Goal: Information Seeking & Learning: Find specific fact

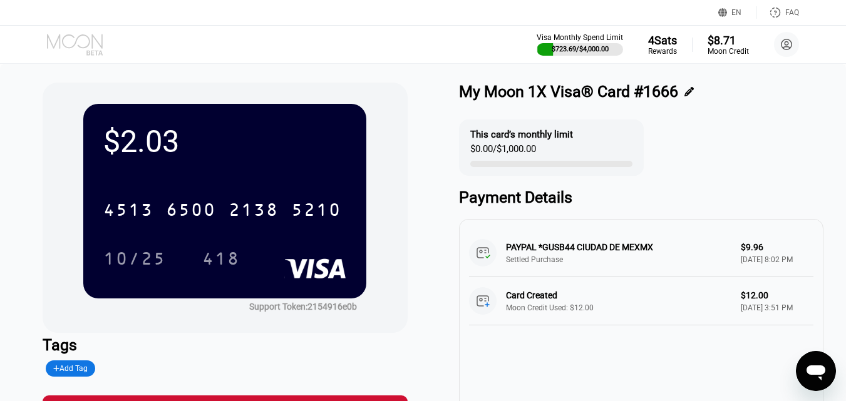
click at [88, 43] on icon at bounding box center [76, 45] width 58 height 22
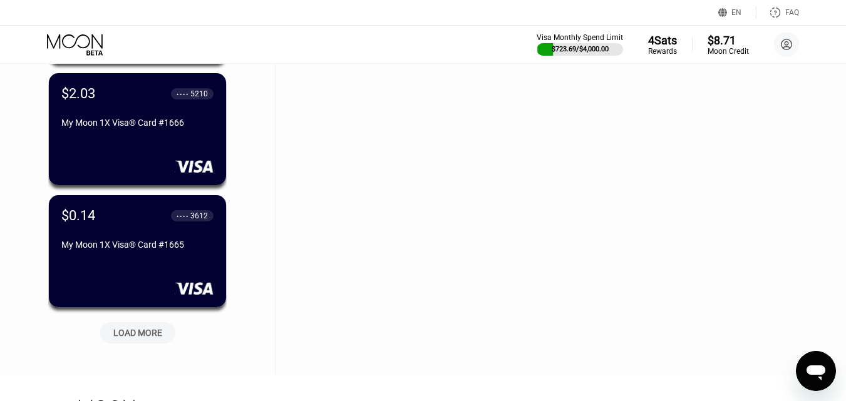
scroll to position [14602, 0]
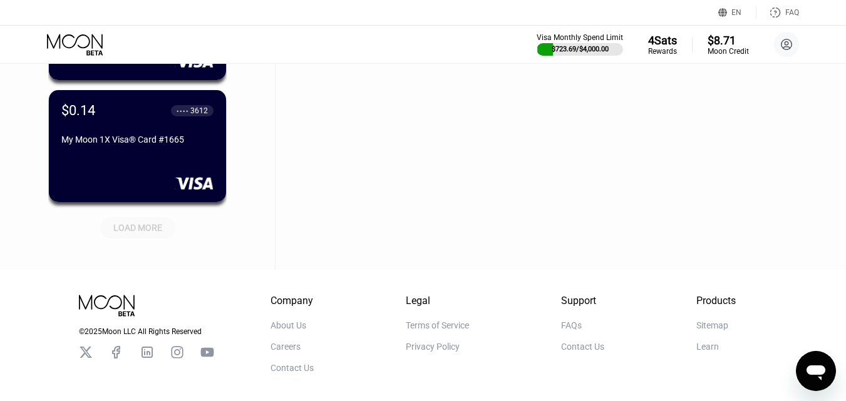
click at [139, 233] on div "LOAD MORE" at bounding box center [137, 227] width 49 height 11
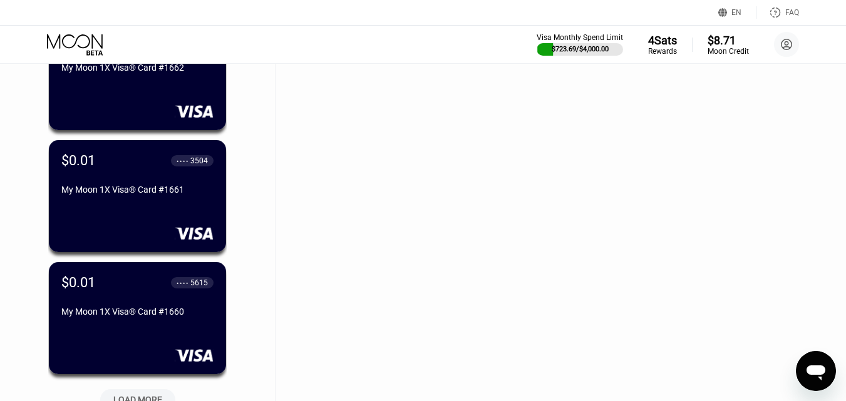
scroll to position [15166, 0]
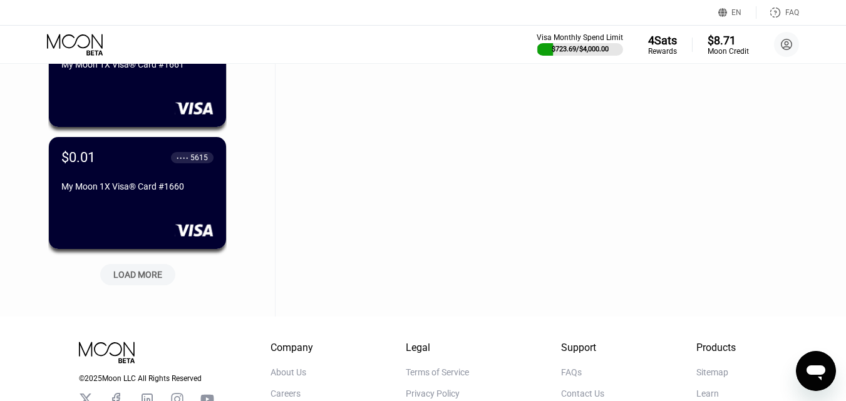
click at [138, 277] on div "LOAD MORE" at bounding box center [137, 274] width 49 height 11
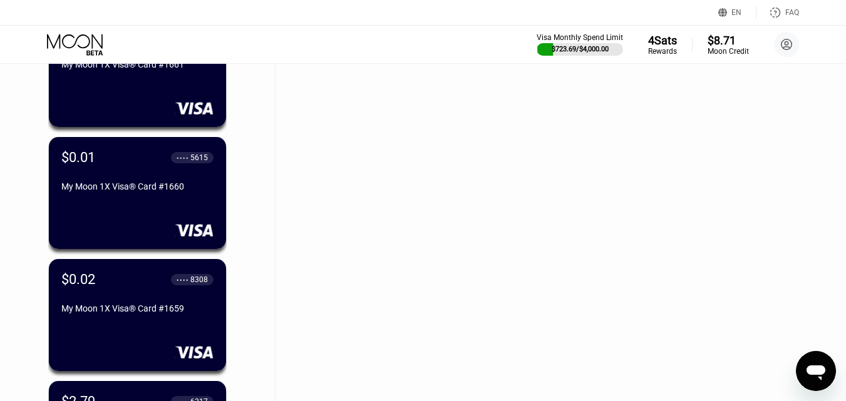
scroll to position [15479, 0]
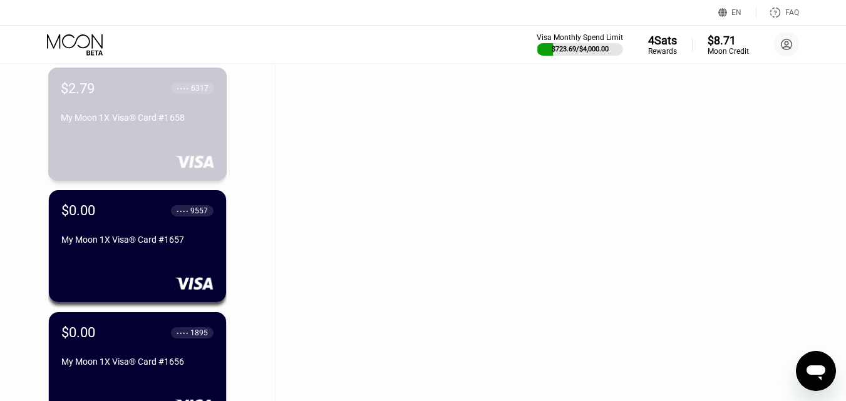
click at [147, 148] on div "$2.79 ● ● ● ● 6317 My Moon 1X Visa® Card #1658" at bounding box center [137, 124] width 179 height 113
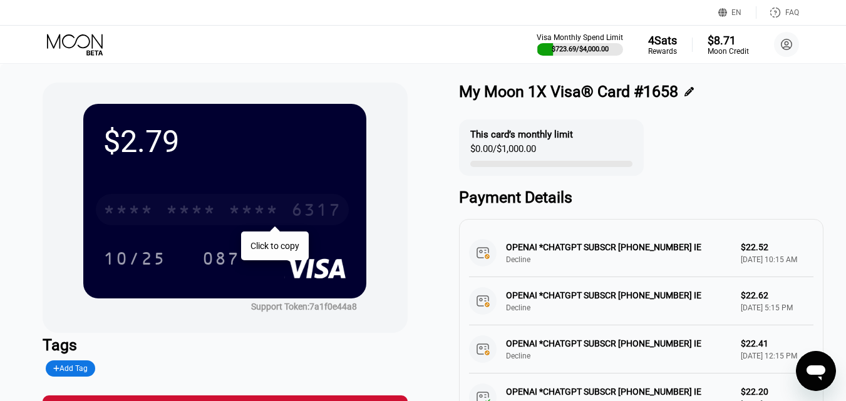
click at [185, 212] on div "* * * *" at bounding box center [191, 212] width 50 height 20
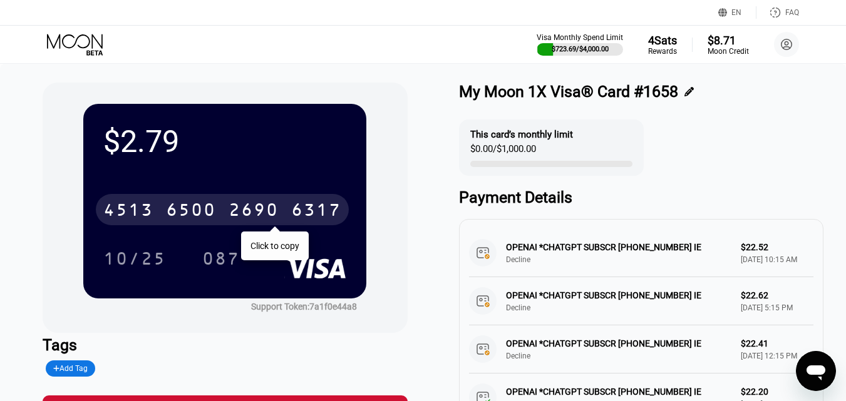
click at [83, 38] on icon at bounding box center [76, 45] width 58 height 22
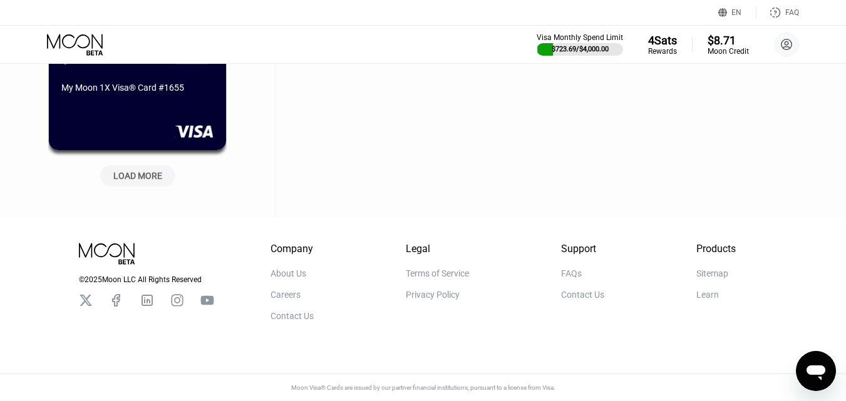
scroll to position [15886, 0]
click at [139, 170] on div "LOAD MORE" at bounding box center [137, 175] width 49 height 11
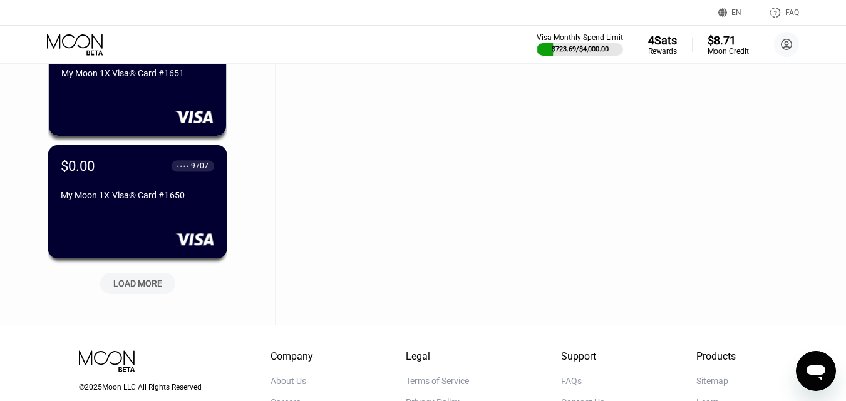
scroll to position [16387, 0]
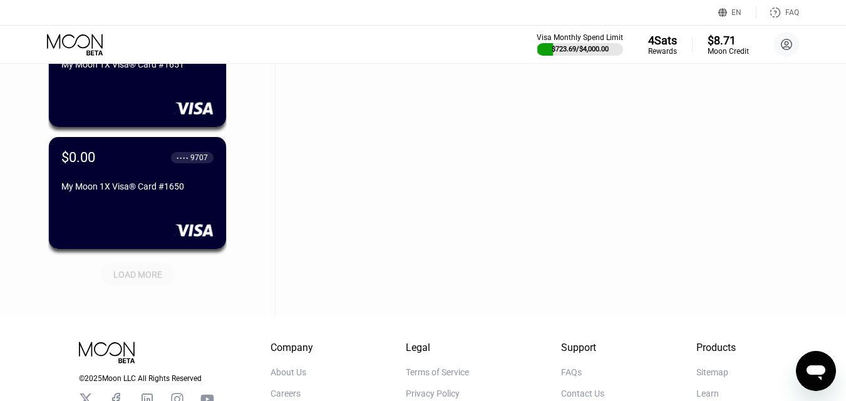
click at [140, 274] on div "LOAD MORE" at bounding box center [137, 274] width 49 height 11
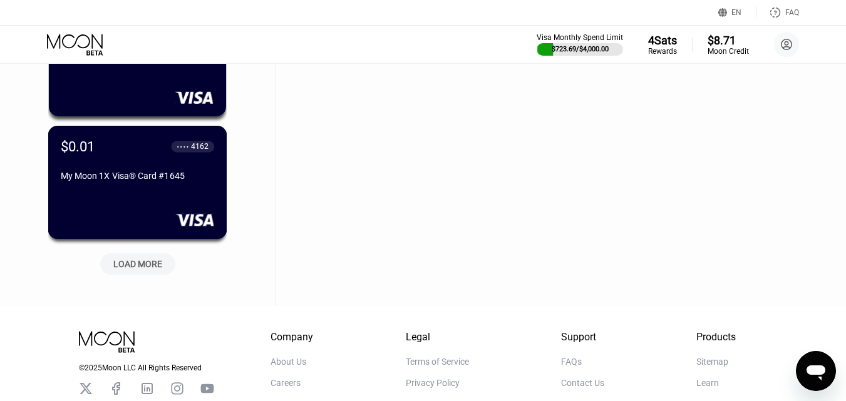
scroll to position [17014, 0]
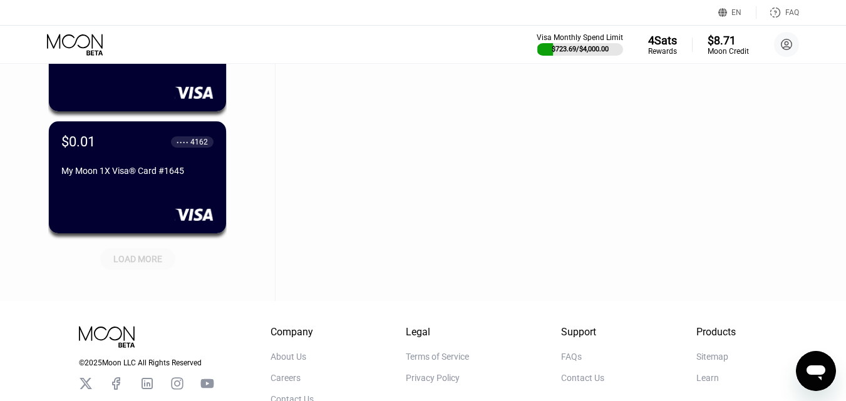
click at [144, 256] on div "LOAD MORE" at bounding box center [137, 259] width 49 height 11
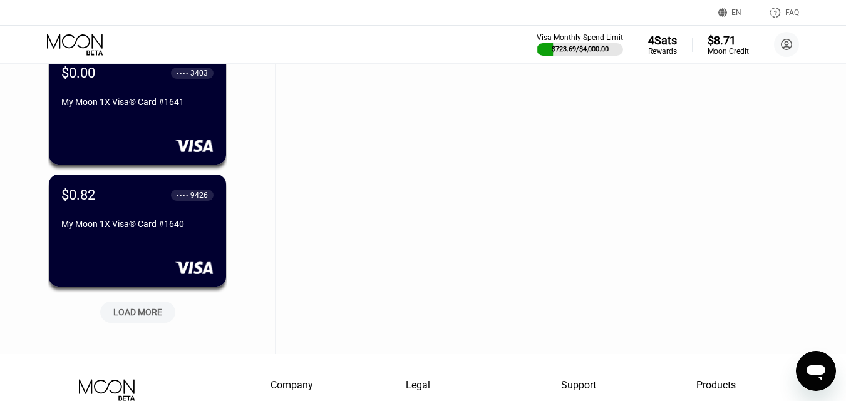
scroll to position [17578, 0]
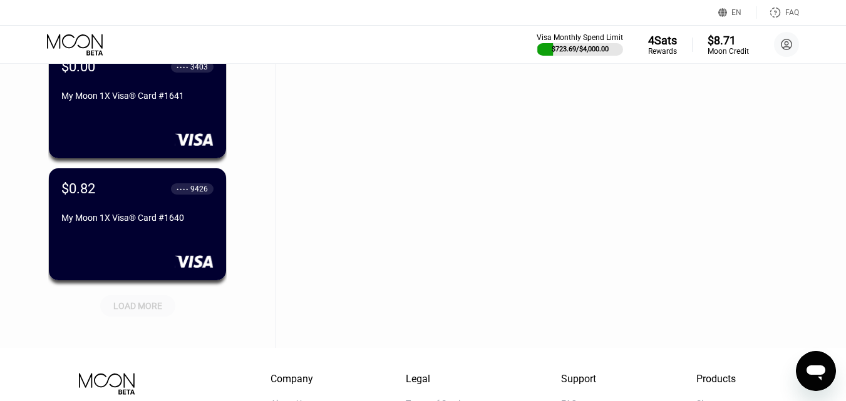
click at [134, 306] on div "LOAD MORE" at bounding box center [137, 306] width 49 height 11
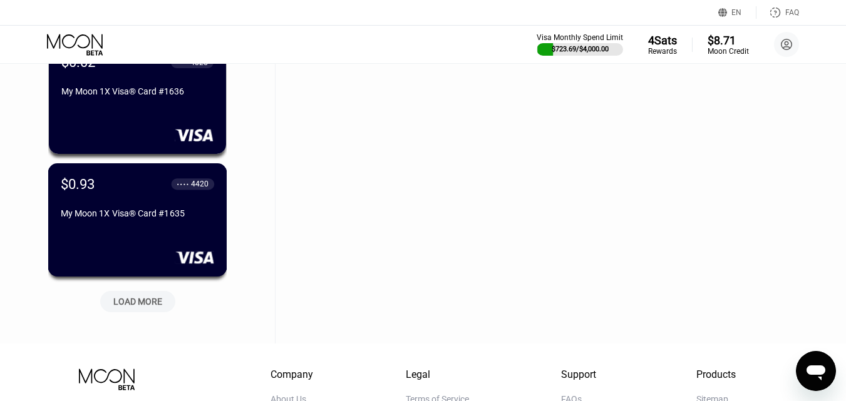
scroll to position [18204, 0]
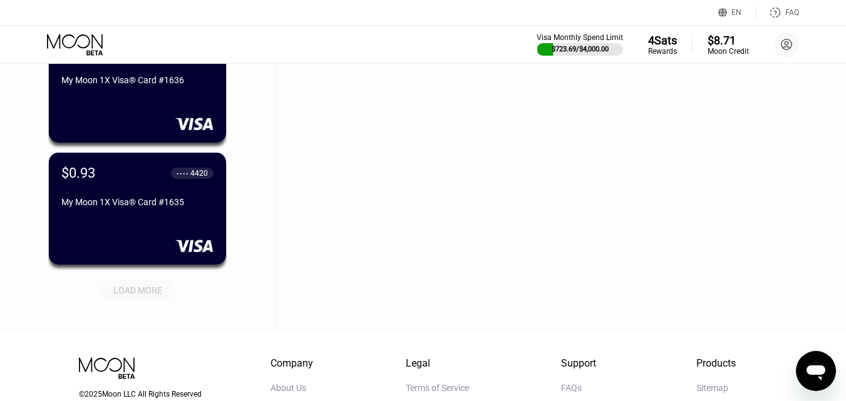
click at [139, 293] on div "LOAD MORE" at bounding box center [137, 290] width 49 height 11
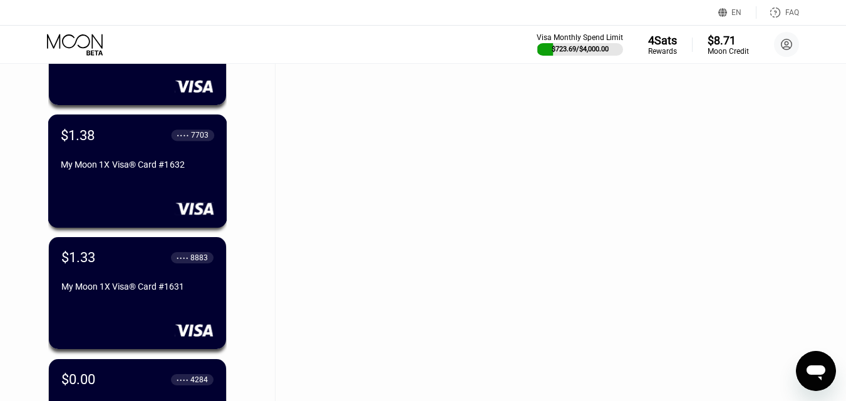
scroll to position [18642, 0]
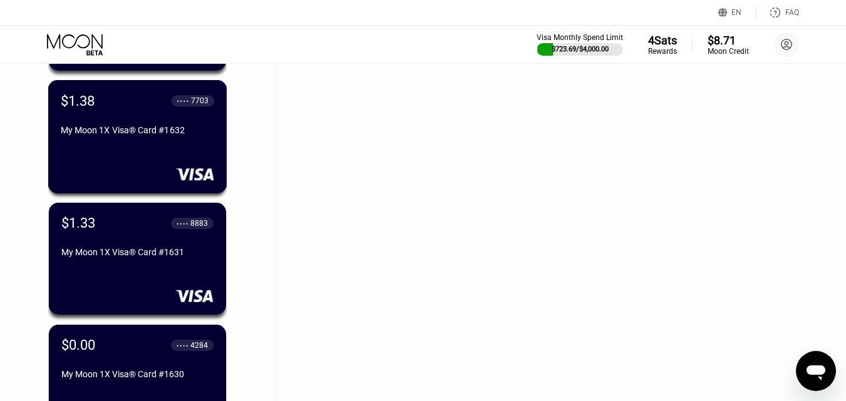
click at [137, 121] on div "$1.38 ● ● ● ● 7703 My Moon 1X Visa® Card #1632" at bounding box center [137, 117] width 153 height 48
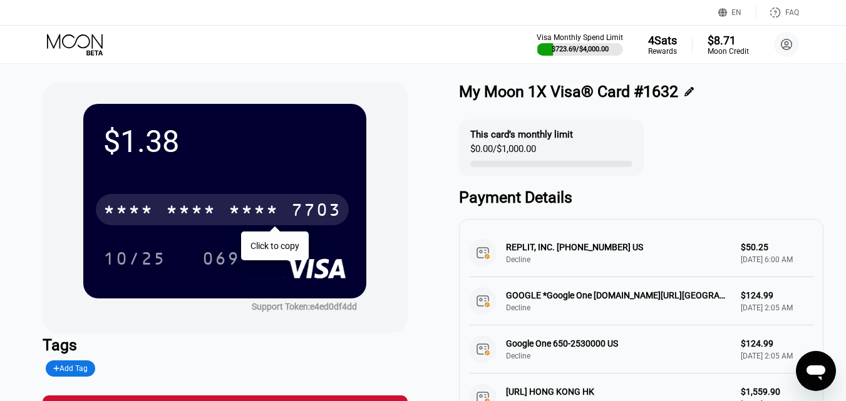
click at [195, 207] on div "* * * *" at bounding box center [191, 212] width 50 height 20
click at [76, 46] on icon at bounding box center [76, 45] width 58 height 22
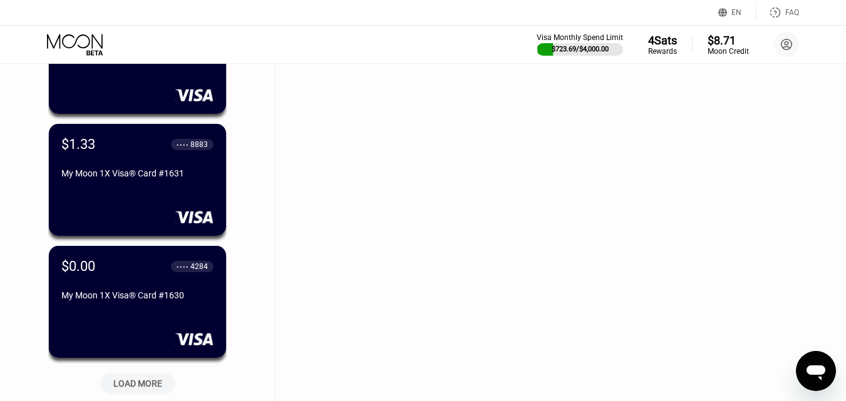
scroll to position [18752, 0]
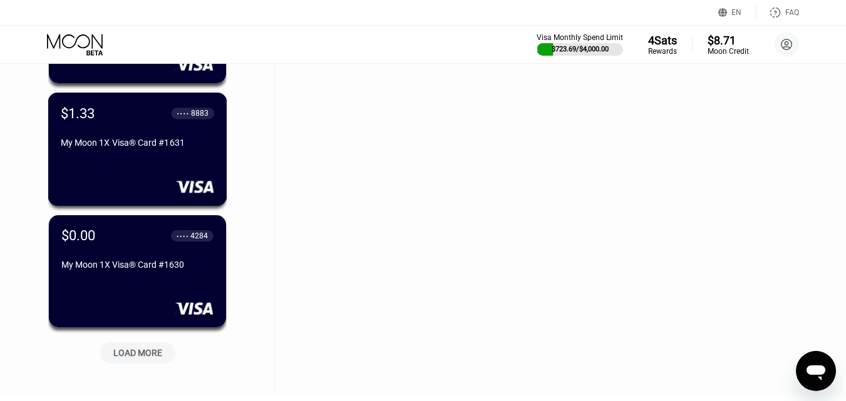
click at [164, 148] on div "My Moon 1X Visa® Card #1631" at bounding box center [137, 143] width 153 height 10
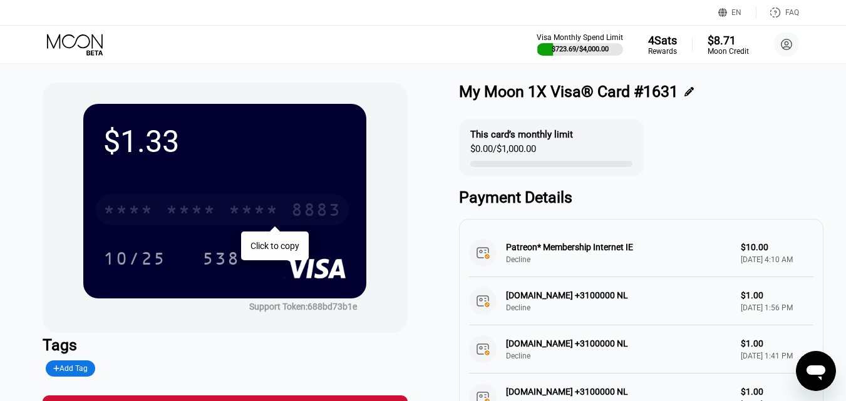
click at [220, 220] on div "* * * * * * * * * * * * 8883" at bounding box center [222, 209] width 253 height 31
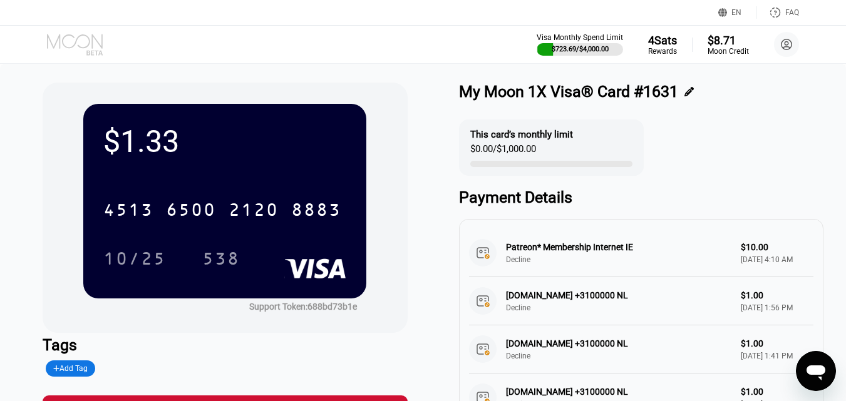
click at [89, 45] on icon at bounding box center [76, 45] width 58 height 22
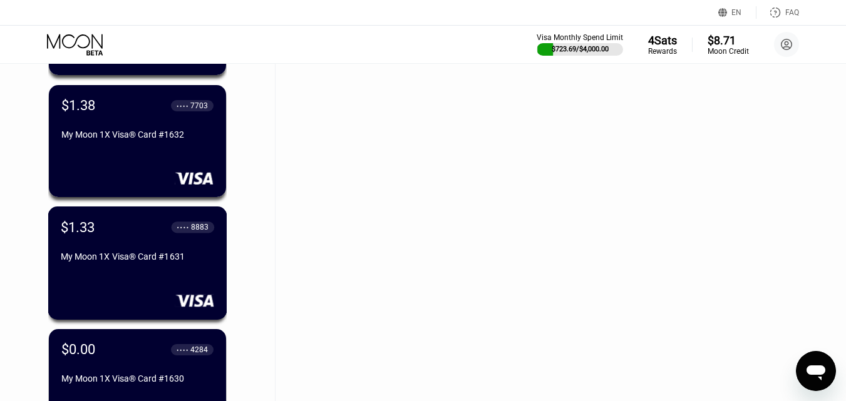
scroll to position [18605, 0]
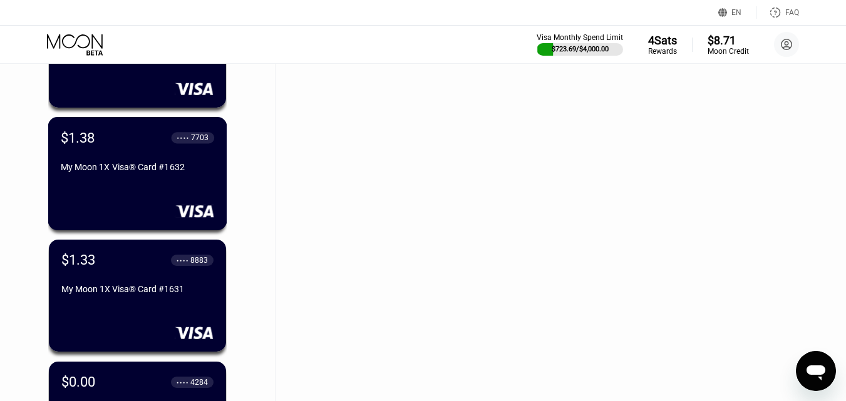
click at [128, 158] on div "$1.38 ● ● ● ● 7703 My Moon 1X Visa® Card #1632" at bounding box center [137, 154] width 153 height 48
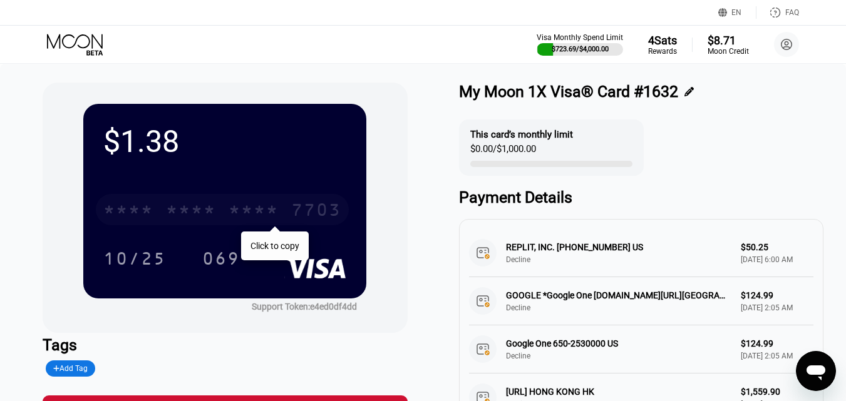
click at [192, 197] on div "* * * * * * * * * * * * 7703" at bounding box center [222, 209] width 253 height 31
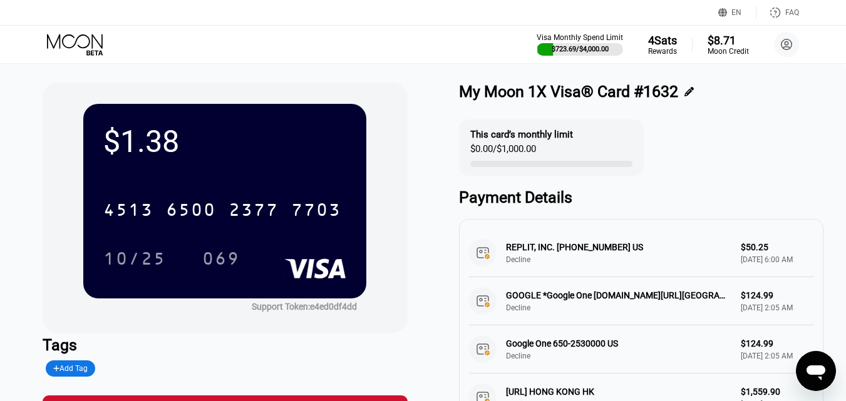
click at [236, 172] on div "$1.38 4513 6500 2377 7703 10/25 069" at bounding box center [224, 201] width 283 height 195
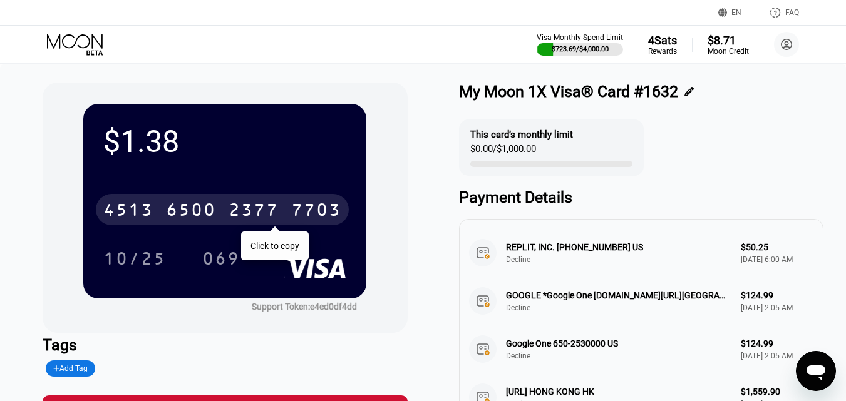
drag, startPoint x: 193, startPoint y: 215, endPoint x: 152, endPoint y: 0, distance: 218.8
click at [194, 215] on div "6500" at bounding box center [191, 212] width 50 height 20
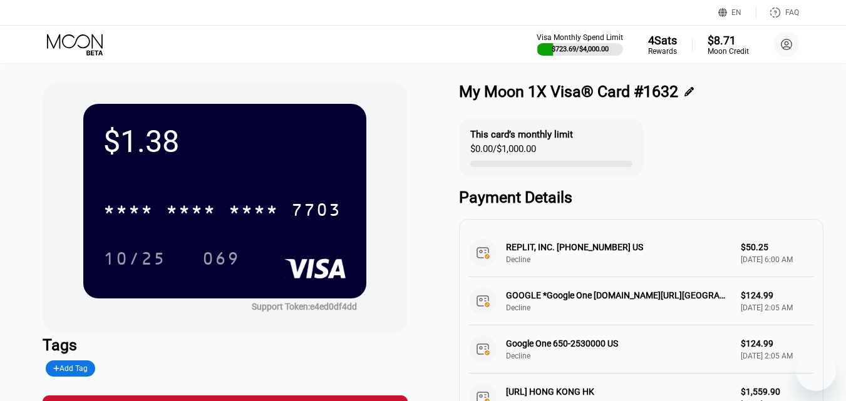
click at [79, 44] on icon at bounding box center [76, 45] width 58 height 22
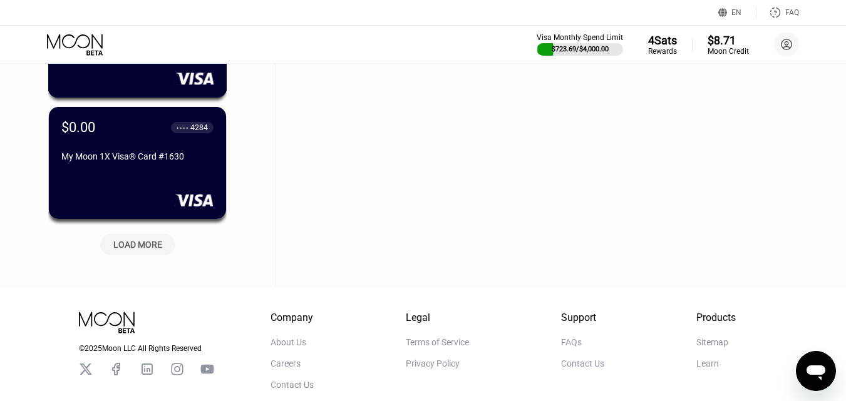
scroll to position [18933, 0]
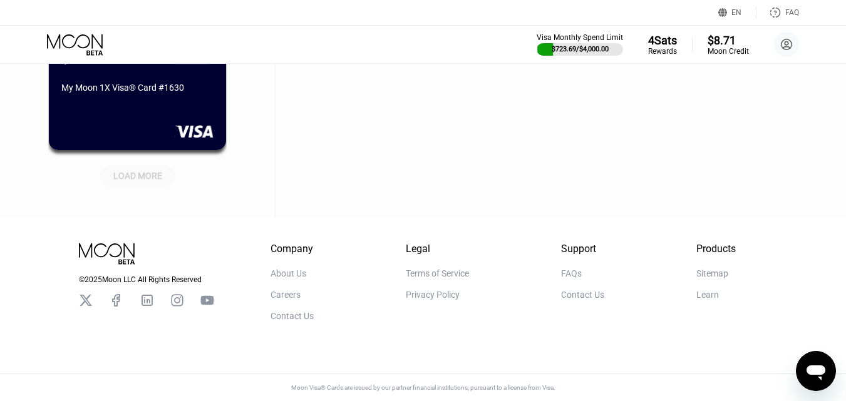
click at [148, 170] on div "LOAD MORE" at bounding box center [137, 175] width 49 height 11
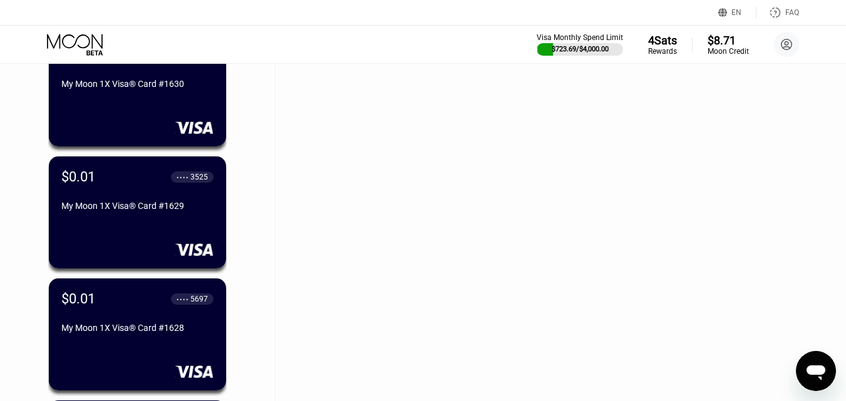
scroll to position [19497, 0]
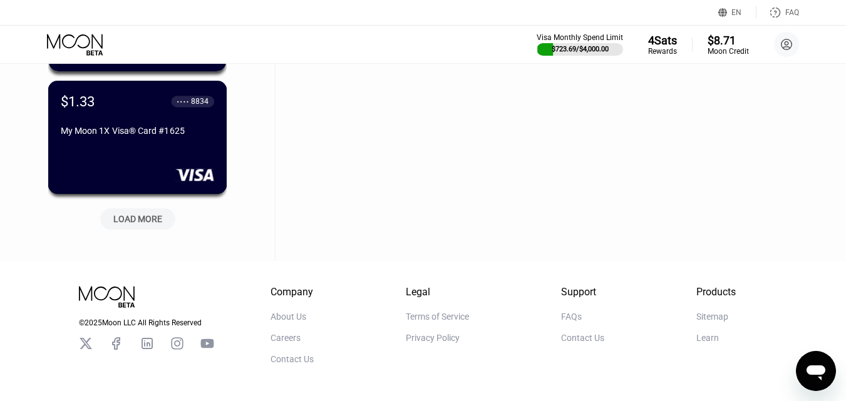
click at [133, 125] on div "$1.33 ● ● ● ● 8834 My Moon 1X Visa® Card #1625" at bounding box center [137, 117] width 153 height 48
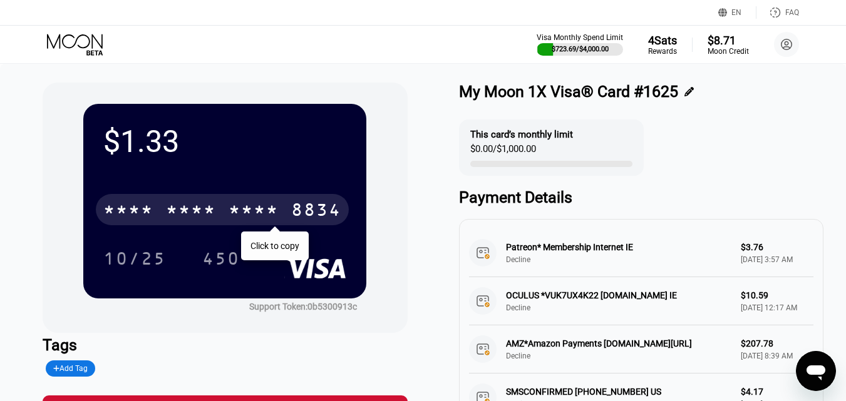
click at [219, 214] on div "* * * * * * * * * * * * 8834" at bounding box center [222, 209] width 253 height 31
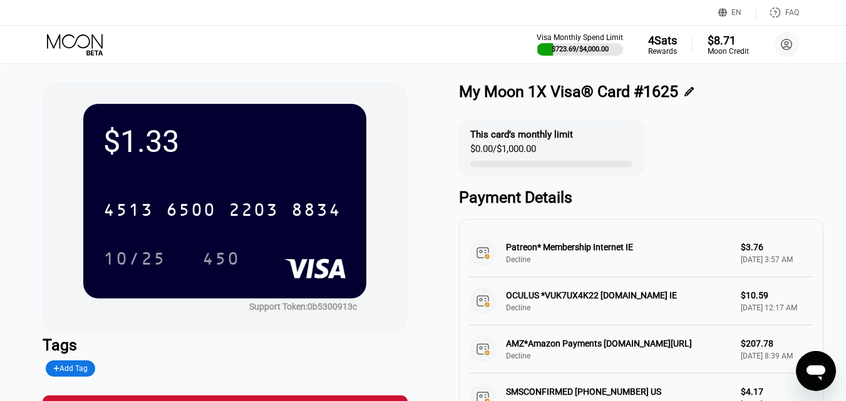
click at [212, 157] on div "$1.33" at bounding box center [224, 142] width 243 height 36
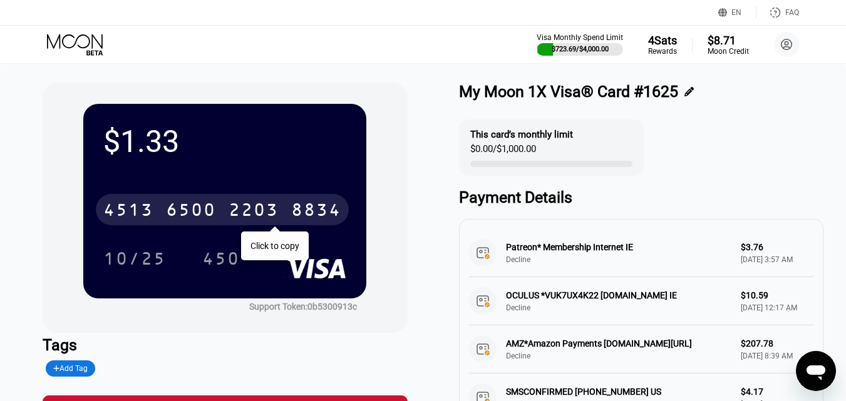
click at [204, 213] on div "6500" at bounding box center [191, 212] width 50 height 20
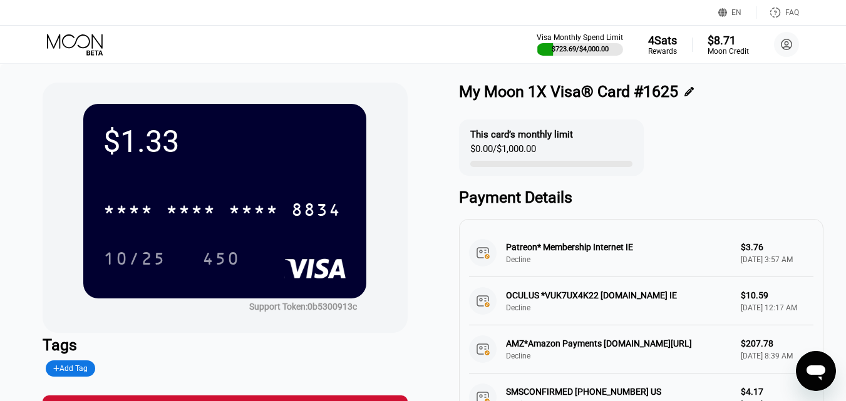
click at [75, 41] on icon at bounding box center [76, 45] width 58 height 22
